Goal: Ask a question

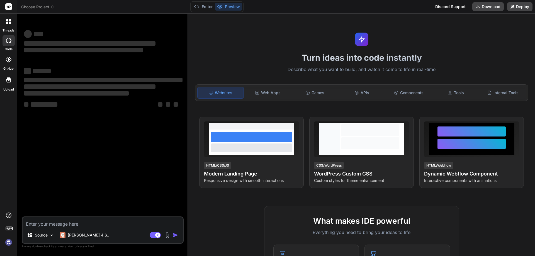
click at [55, 223] on textarea at bounding box center [103, 222] width 160 height 10
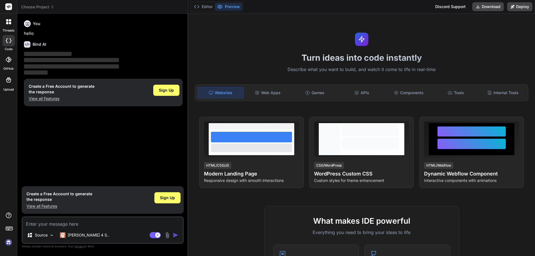
click at [35, 224] on textarea at bounding box center [103, 222] width 160 height 10
type textarea "x"
click at [35, 224] on textarea at bounding box center [103, 222] width 160 height 10
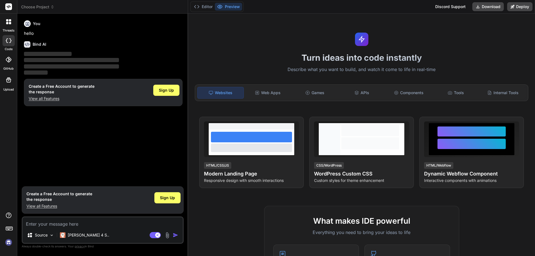
click at [38, 225] on textarea at bounding box center [103, 222] width 160 height 10
click at [167, 235] on img at bounding box center [167, 235] width 6 height 6
